Goal: Task Accomplishment & Management: Manage account settings

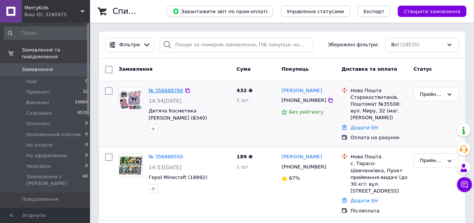
click at [164, 90] on link "№ 356888760" at bounding box center [166, 90] width 35 height 6
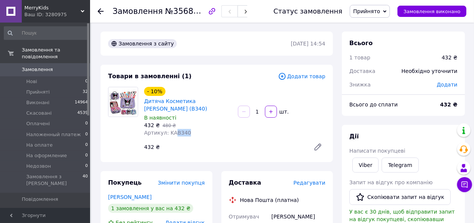
drag, startPoint x: 172, startPoint y: 132, endPoint x: 187, endPoint y: 135, distance: 15.7
click at [187, 135] on div "Артикул: KAB340" at bounding box center [188, 133] width 88 height 8
copy span "B340"
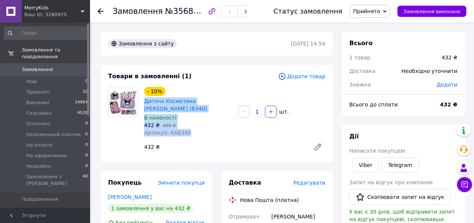
drag, startPoint x: 146, startPoint y: 99, endPoint x: 241, endPoint y: 99, distance: 95.3
click at [241, 99] on div "- 10% Дитяча Косметика Kuromi Куроми (B340) В наявності 432 ₴   480 ₴ Артикул: …" at bounding box center [234, 120] width 187 height 71
click at [212, 129] on div "Артикул: KAB340" at bounding box center [188, 133] width 88 height 8
drag, startPoint x: 229, startPoint y: 99, endPoint x: 144, endPoint y: 101, distance: 85.6
click at [144, 101] on div "Дитяча Косметика [PERSON_NAME] (B340)" at bounding box center [187, 104] width 89 height 17
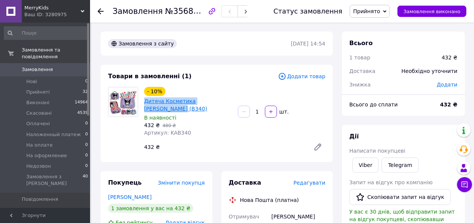
copy link "Дитяча Косметика [PERSON_NAME]"
click at [366, 163] on link "Viber" at bounding box center [365, 164] width 26 height 15
copy link "Дитяча Косметика [PERSON_NAME]"
click at [369, 164] on link "Viber" at bounding box center [365, 164] width 26 height 15
click at [214, 123] on div "432 ₴   480 ₴" at bounding box center [188, 125] width 88 height 8
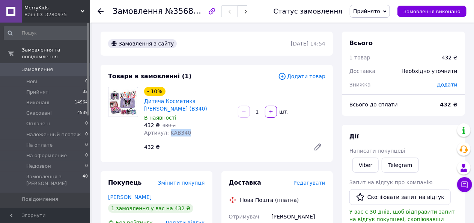
drag, startPoint x: 186, startPoint y: 132, endPoint x: 167, endPoint y: 133, distance: 19.5
click at [167, 133] on div "Артикул: KAB340" at bounding box center [188, 133] width 88 height 8
copy span "KAB340"
click at [33, 208] on span "Товари та послуги" at bounding box center [46, 211] width 48 height 7
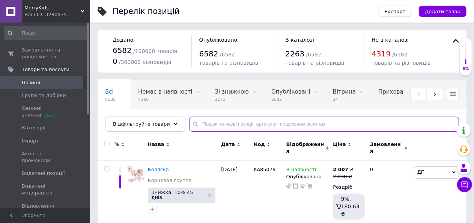
paste input "KAB340"
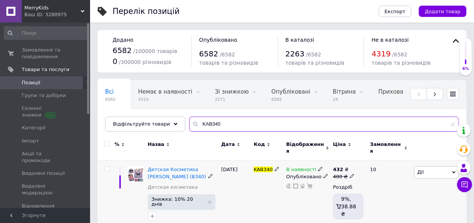
type input "KAB340"
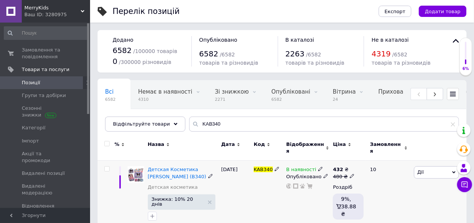
click at [318, 166] on icon at bounding box center [320, 168] width 5 height 5
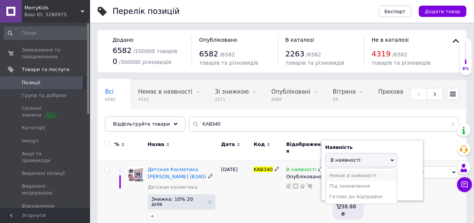
click at [353, 170] on li "Немає в наявності" at bounding box center [361, 175] width 71 height 11
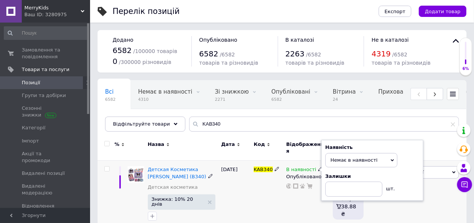
click at [278, 207] on div "KAB340" at bounding box center [268, 194] width 33 height 69
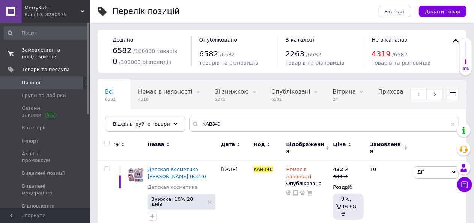
click at [34, 49] on span "Замовлення та повідомлення" at bounding box center [46, 54] width 48 height 14
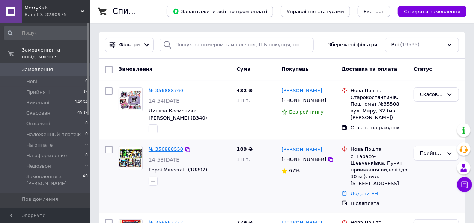
click at [165, 149] on link "№ 356888550" at bounding box center [166, 149] width 35 height 6
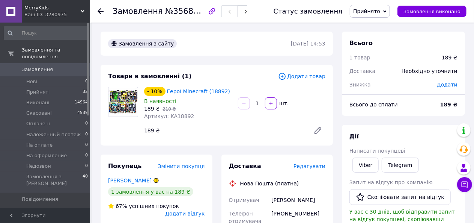
click at [131, 182] on link "[PERSON_NAME]" at bounding box center [130, 180] width 44 height 6
click at [365, 167] on link "Viber" at bounding box center [365, 164] width 26 height 15
drag, startPoint x: 226, startPoint y: 90, endPoint x: 165, endPoint y: 93, distance: 60.9
click at [165, 93] on div "- 10% Герої Minecraft (18892)" at bounding box center [187, 91] width 89 height 11
copy link "Герої Minecraft (18892)"
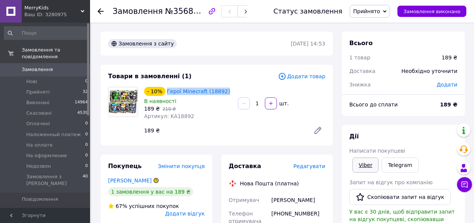
click at [368, 164] on link "Viber" at bounding box center [365, 164] width 26 height 15
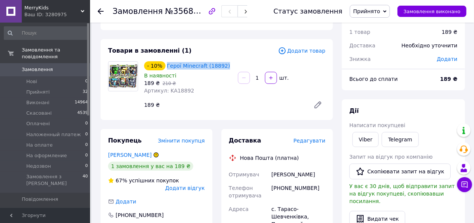
scroll to position [38, 0]
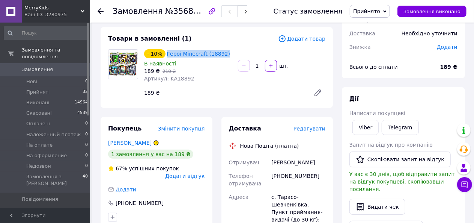
drag, startPoint x: 362, startPoint y: 128, endPoint x: 353, endPoint y: 133, distance: 10.8
click at [362, 128] on link "Viber" at bounding box center [365, 127] width 26 height 15
click at [35, 89] on span "Прийняті" at bounding box center [37, 92] width 23 height 7
